Goal: Ask a question

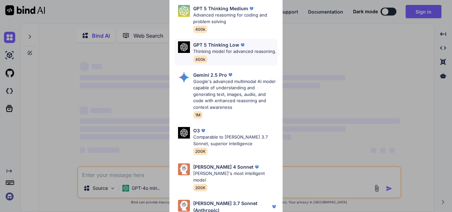
type textarea "x"
click at [363, 93] on div "Ultra Models GPT 5 OpenAI's best AI model, matches [PERSON_NAME] 4 Sonnet in In…" at bounding box center [226, 106] width 452 height 212
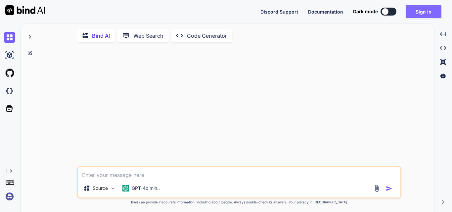
click at [413, 13] on button "Sign in" at bounding box center [424, 11] width 36 height 13
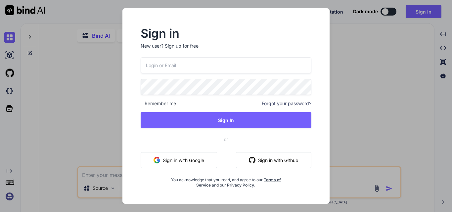
click at [186, 45] on div "Sign up for free" at bounding box center [182, 46] width 34 height 7
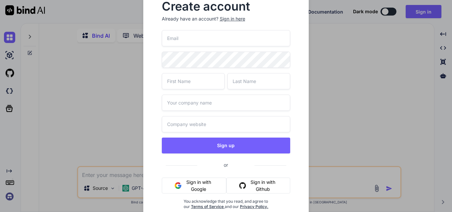
click at [174, 42] on input "email" at bounding box center [226, 38] width 129 height 16
type input "a"
type input "b"
